Goal: Task Accomplishment & Management: Manage account settings

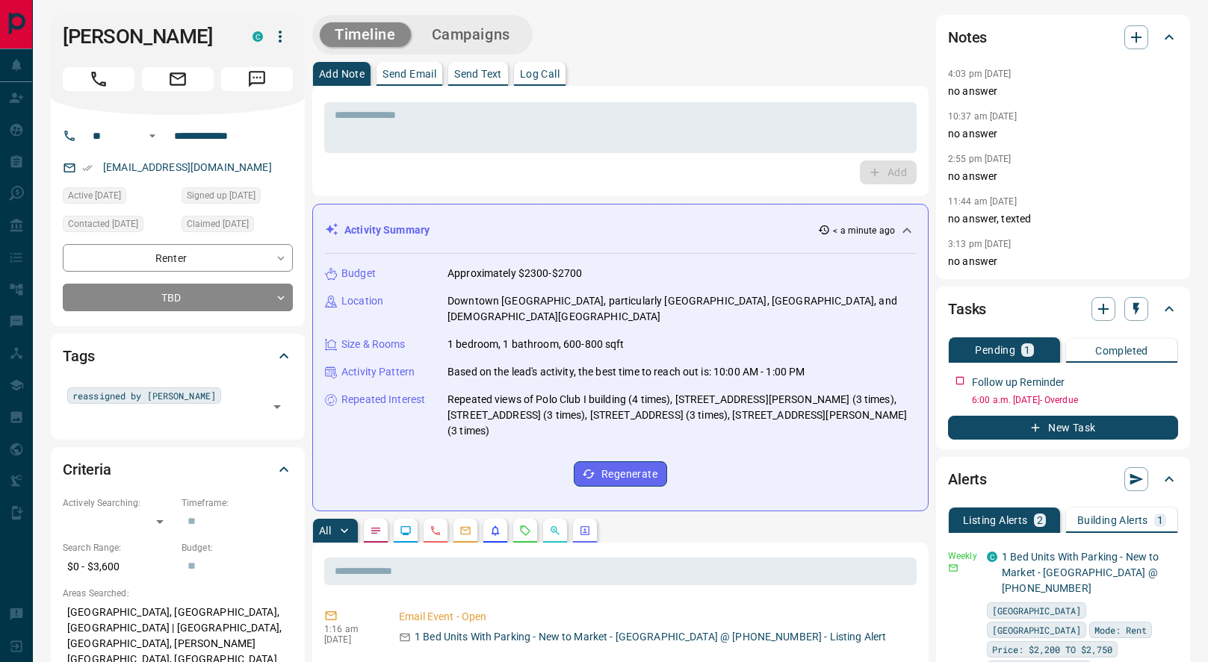
click at [468, 76] on p "Send Text" at bounding box center [478, 74] width 48 height 10
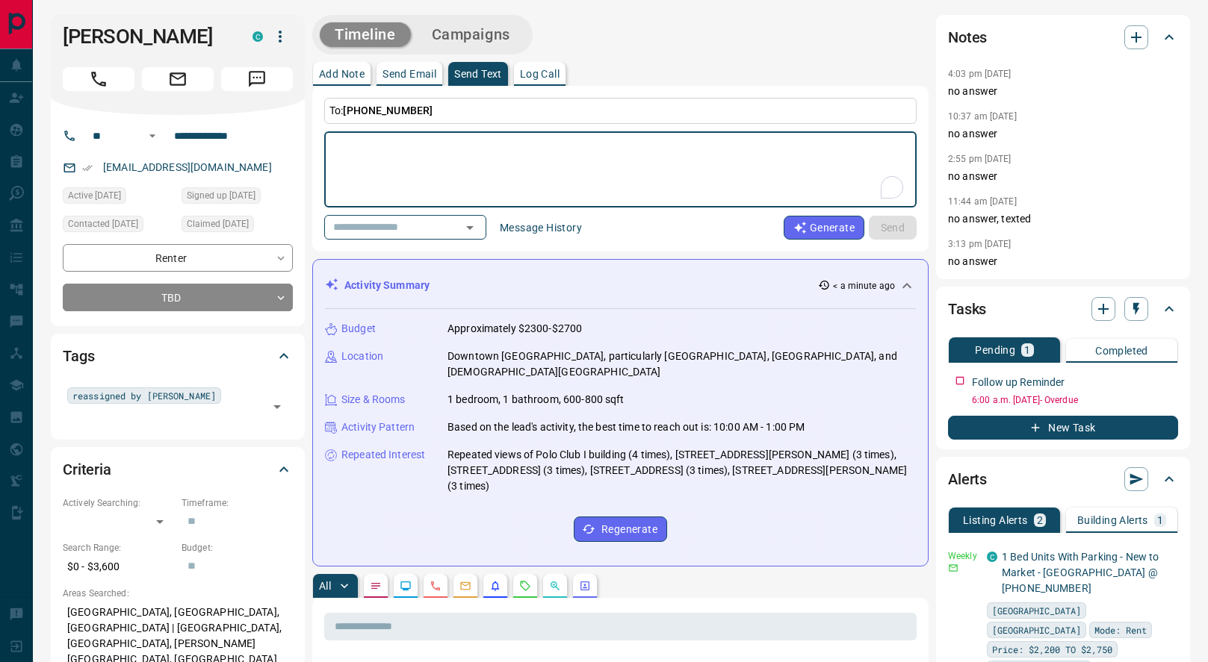
click at [532, 233] on button "Message History" at bounding box center [541, 228] width 100 height 24
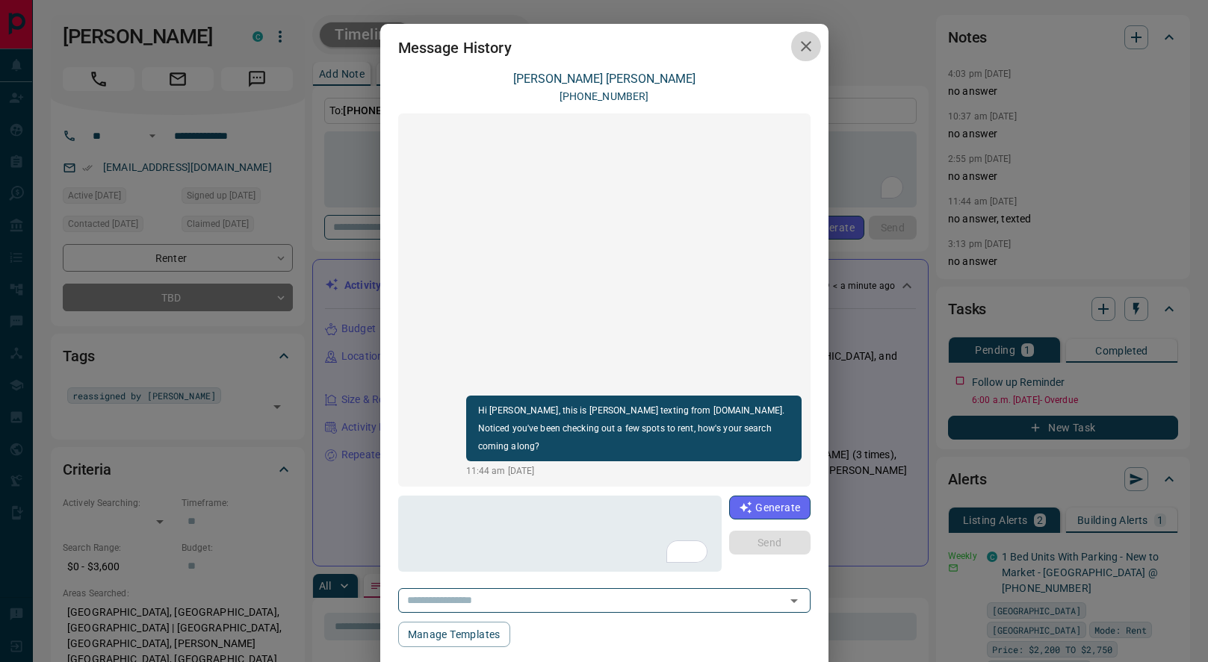
click at [806, 48] on icon "button" at bounding box center [806, 46] width 10 height 10
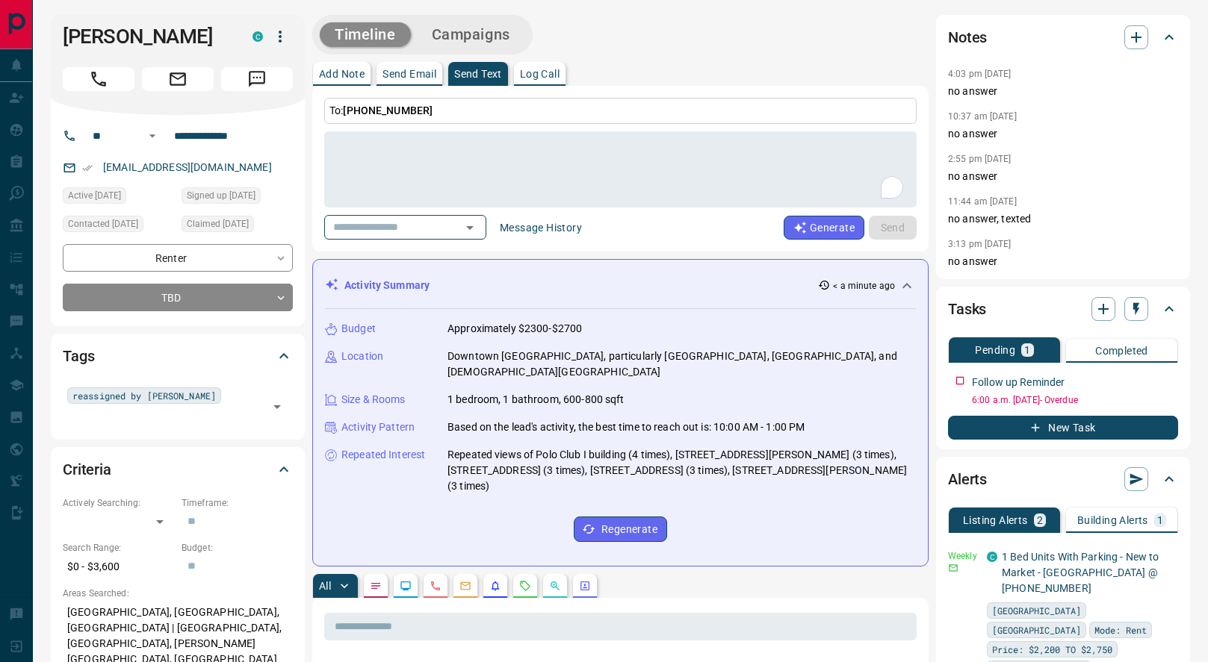
click at [320, 80] on button "Add Note" at bounding box center [342, 74] width 58 height 24
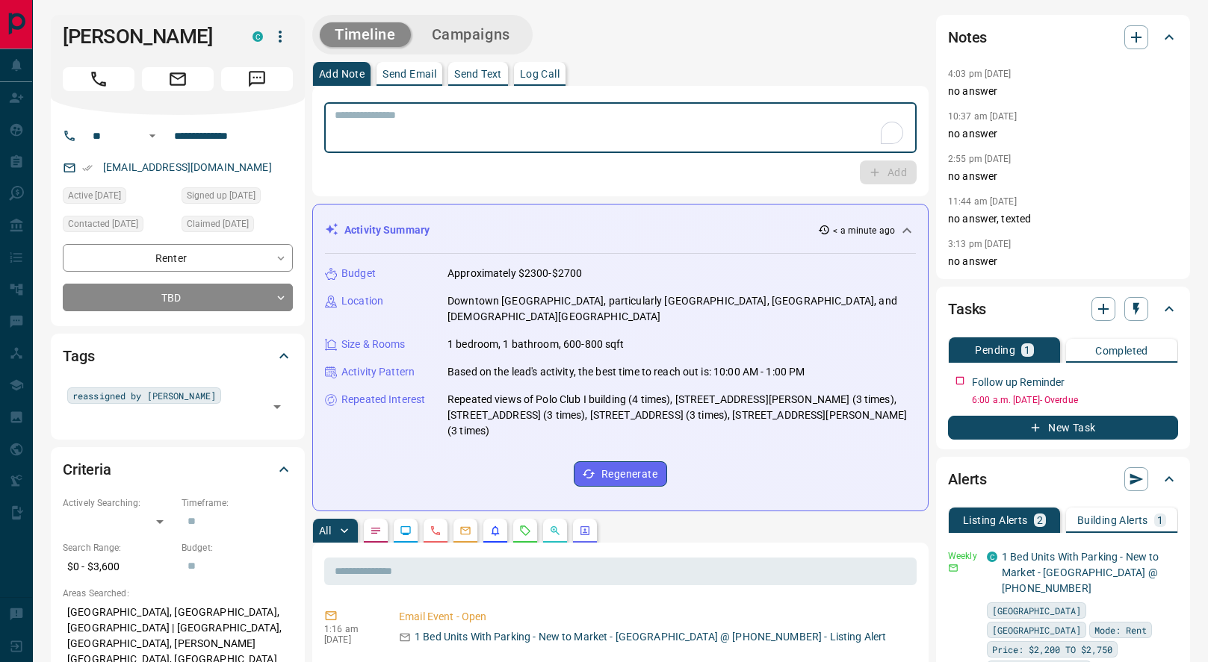
click at [435, 136] on textarea "To enrich screen reader interactions, please activate Accessibility in Grammarl…" at bounding box center [620, 128] width 571 height 38
type textarea "*********"
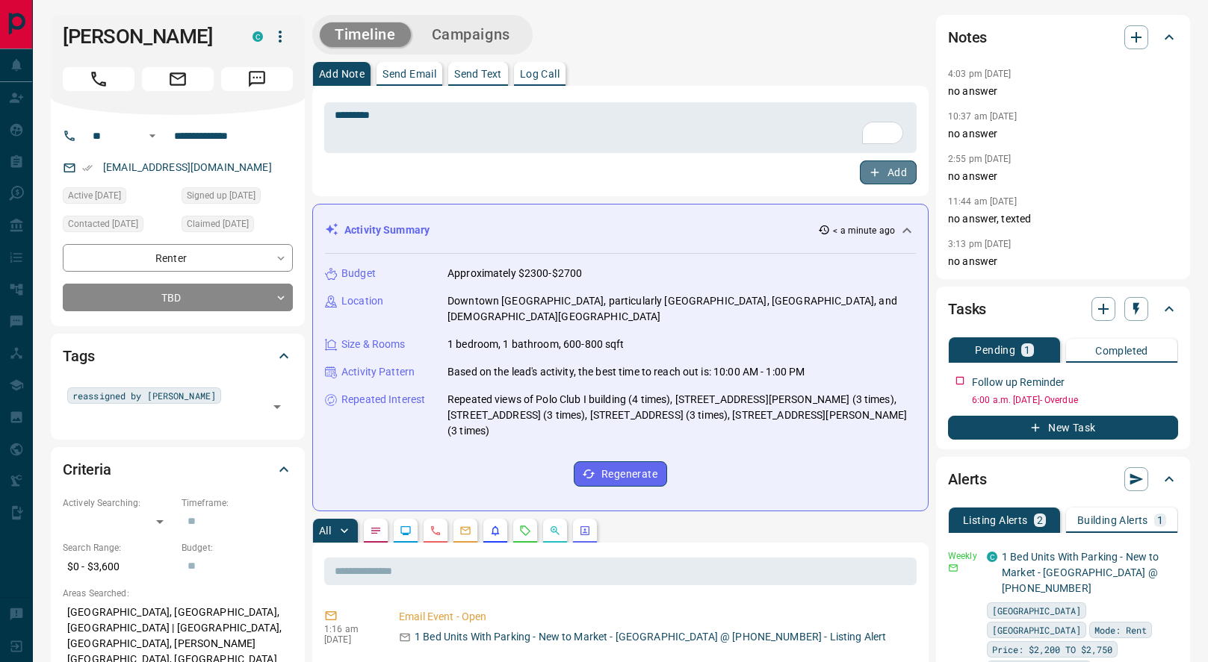
click at [901, 169] on button "Add" at bounding box center [888, 173] width 57 height 24
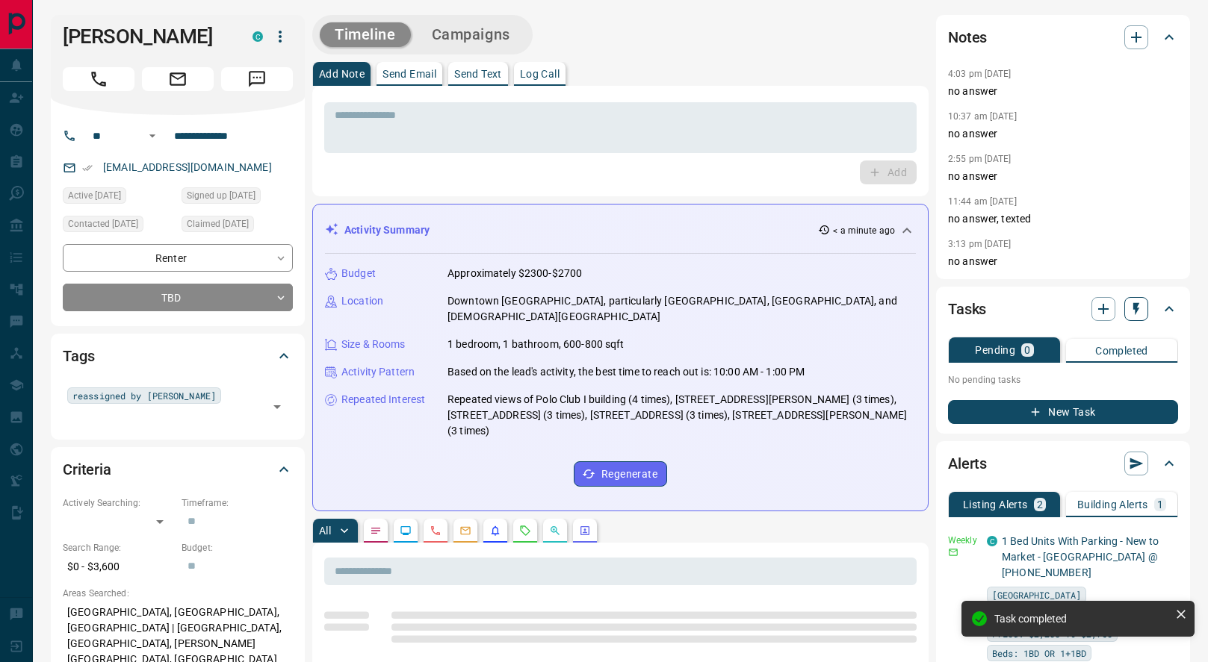
click at [1142, 312] on icon "button" at bounding box center [1135, 309] width 15 height 15
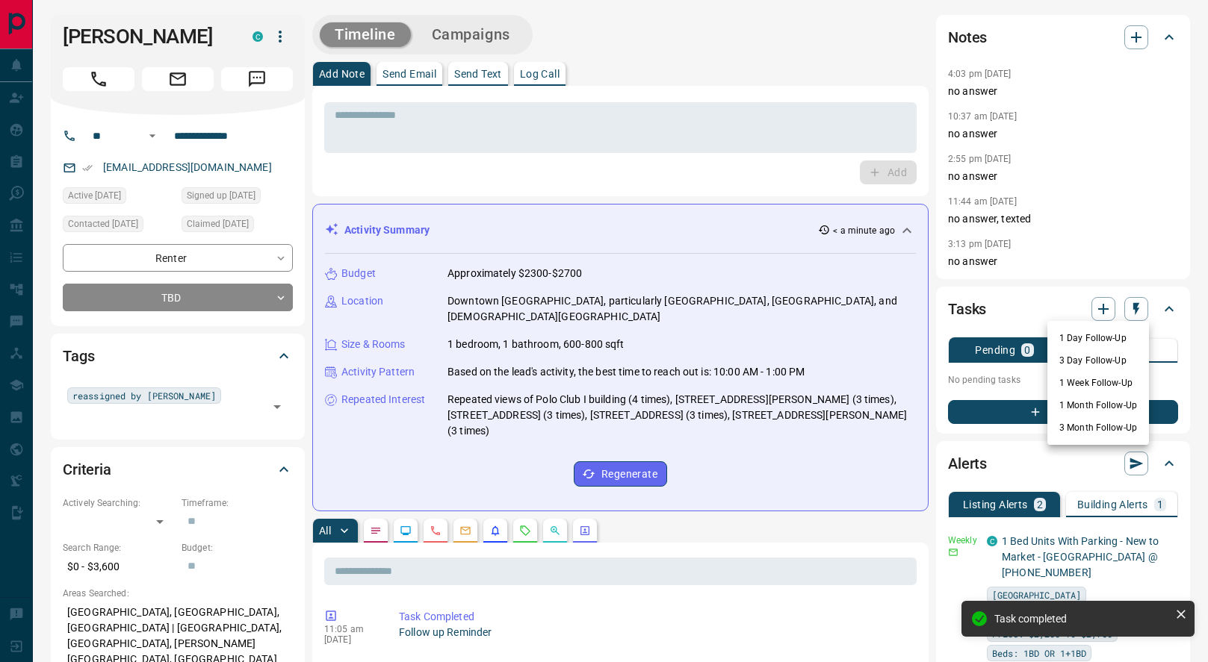
click at [1084, 374] on li "1 Week Follow-Up" at bounding box center [1098, 383] width 102 height 22
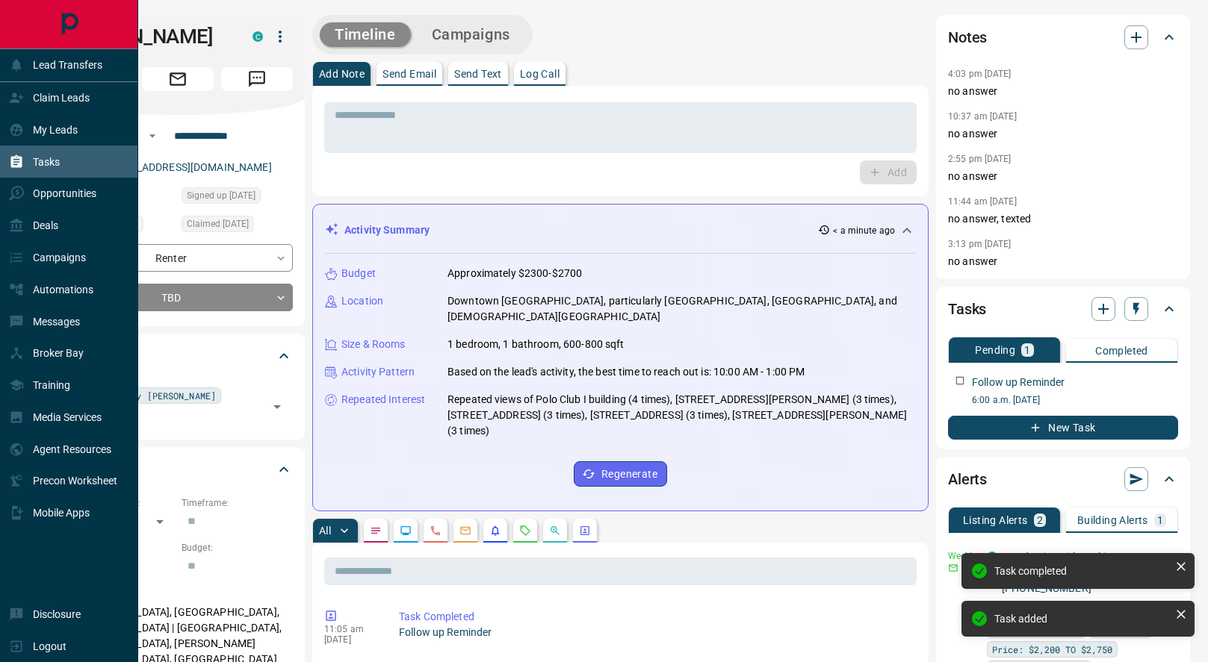
click at [19, 155] on icon at bounding box center [16, 162] width 15 height 15
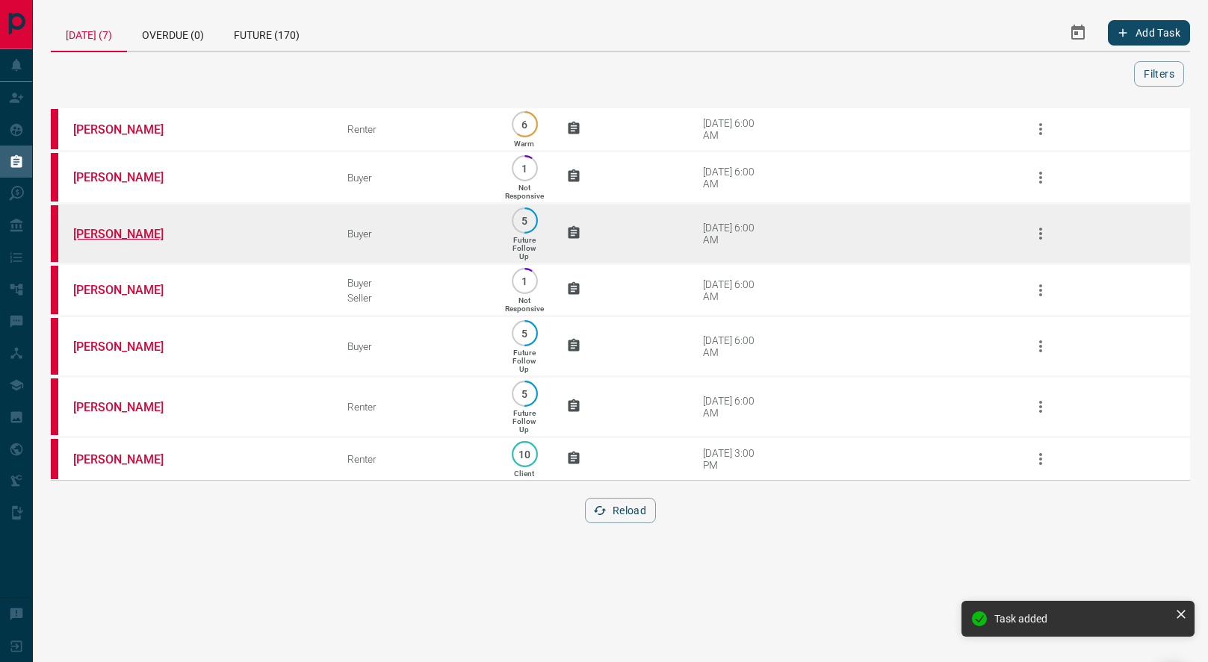
click at [108, 237] on link "[PERSON_NAME]" at bounding box center [129, 234] width 112 height 14
